Goal: Task Accomplishment & Management: Manage account settings

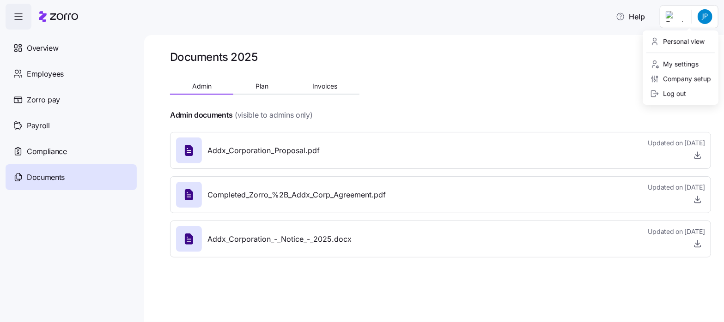
click at [705, 21] on html "Help Overview Employees Zorro pay Payroll Compliance Documents Documents 2025 A…" at bounding box center [362, 158] width 724 height 317
click at [680, 93] on div "Log out" at bounding box center [668, 94] width 36 height 10
